Goal: Navigation & Orientation: Find specific page/section

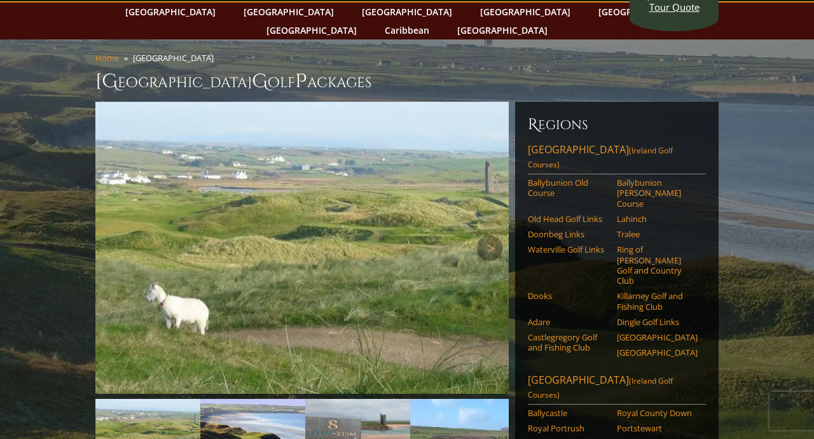
scroll to position [61, 0]
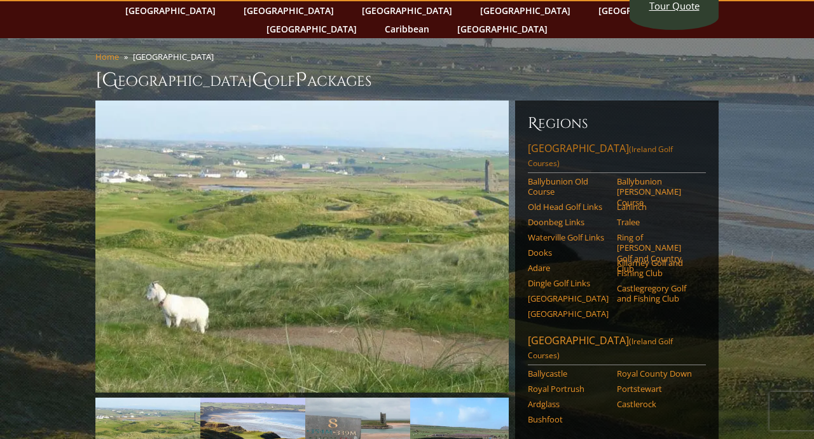
click at [556, 141] on link "[GEOGRAPHIC_DATA] ([GEOGRAPHIC_DATA] Golf Courses)" at bounding box center [617, 157] width 178 height 32
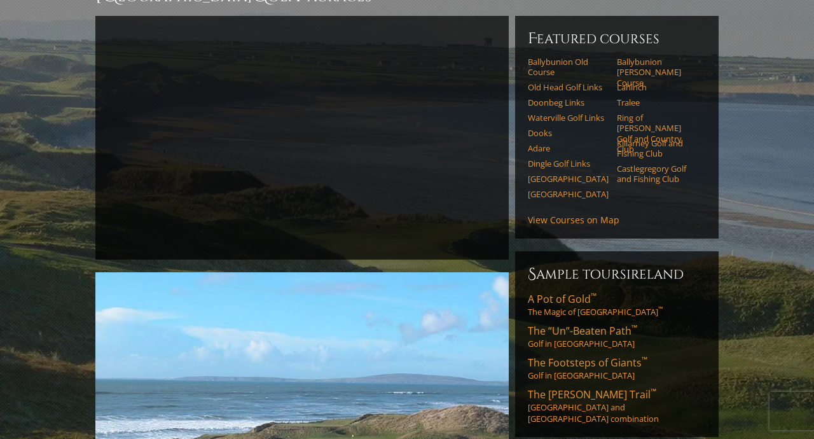
scroll to position [149, 0]
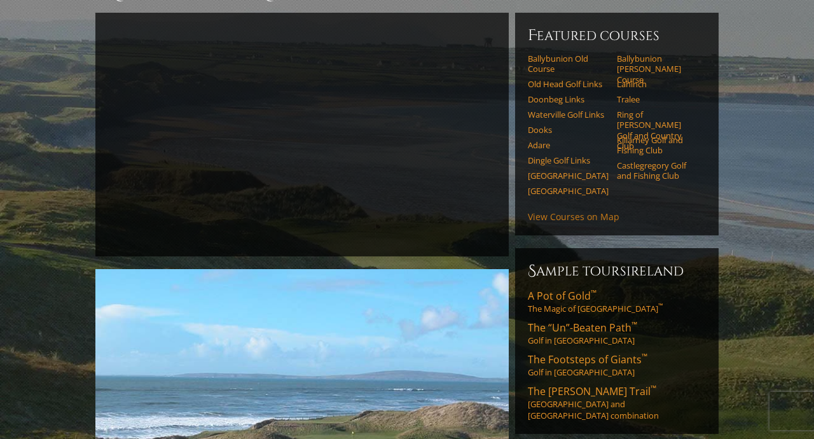
click at [565, 211] on link "View Courses on Map" at bounding box center [574, 217] width 92 height 12
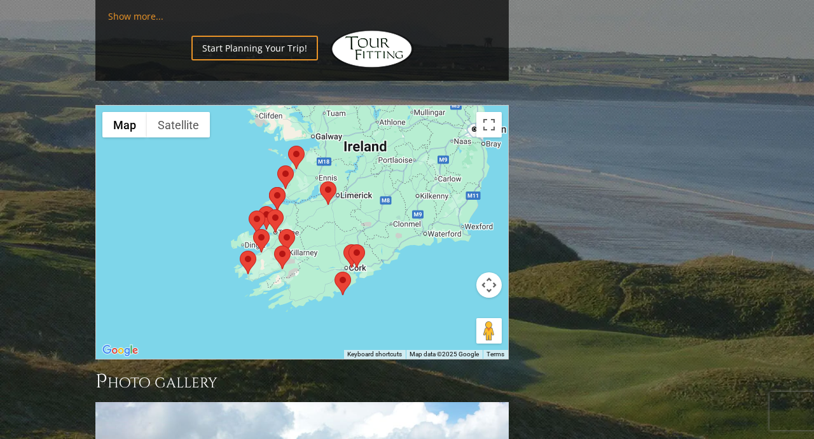
scroll to position [1341, 0]
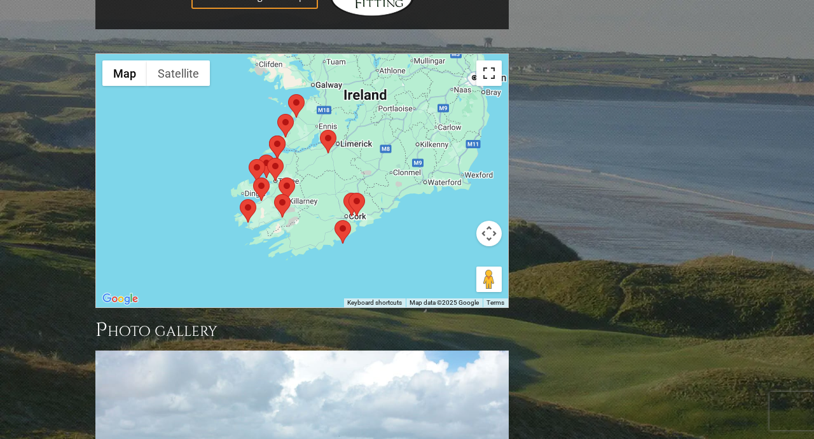
click at [490, 60] on button "Toggle fullscreen view" at bounding box center [488, 72] width 25 height 25
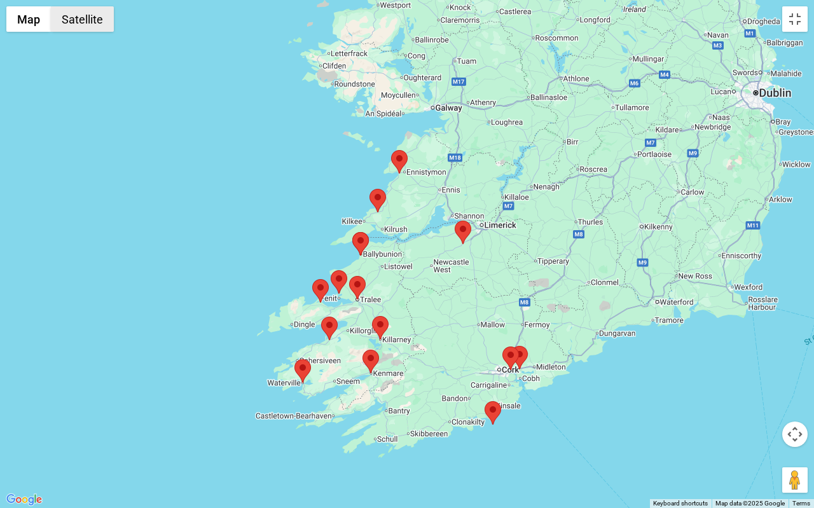
click at [91, 20] on button "Satellite" at bounding box center [82, 18] width 63 height 25
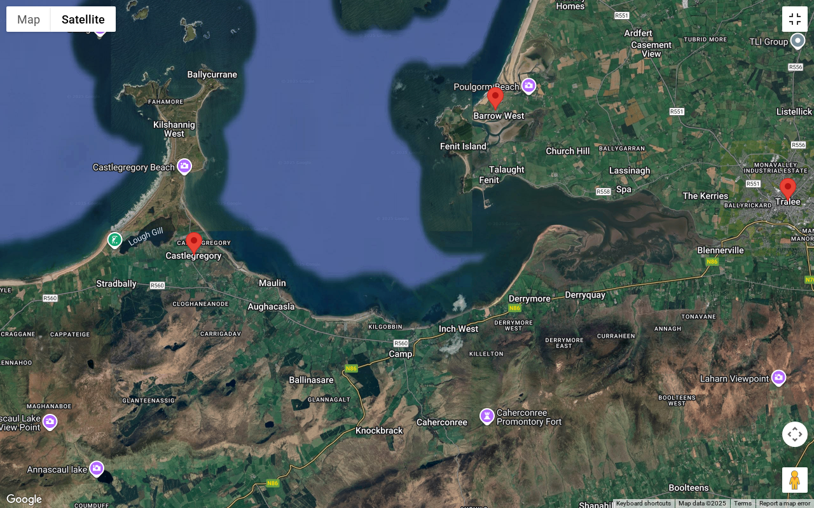
click at [799, 13] on button "Toggle fullscreen view" at bounding box center [794, 18] width 25 height 25
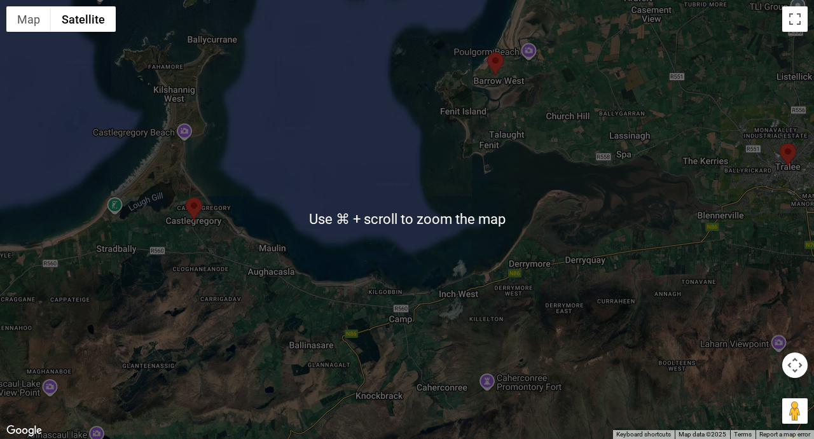
scroll to position [864, 0]
